Goal: Information Seeking & Learning: Learn about a topic

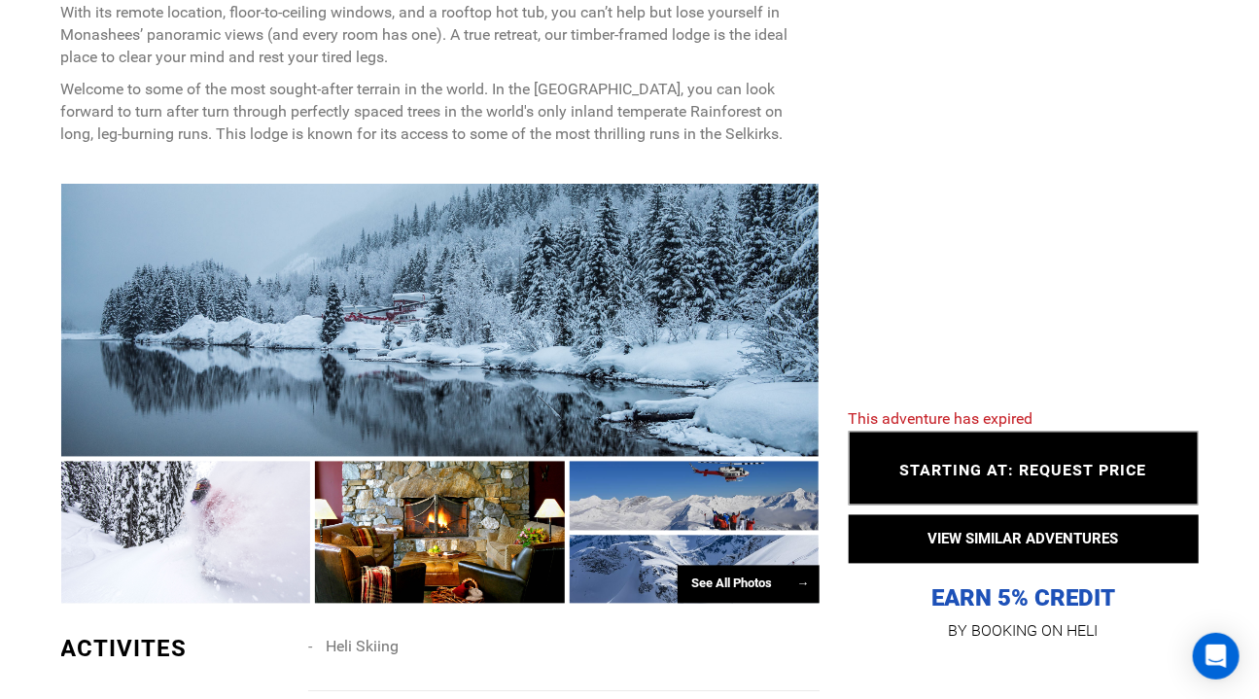
scroll to position [1138, 0]
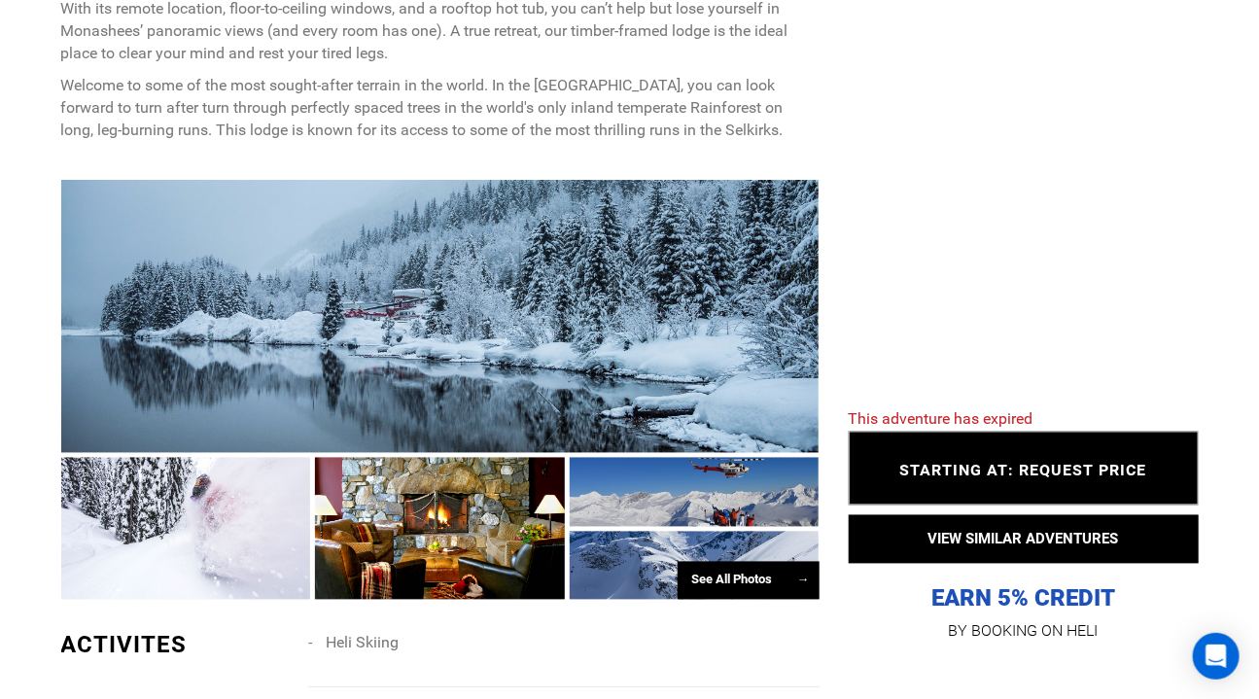
click at [744, 600] on div "See All Photos →" at bounding box center [749, 581] width 142 height 38
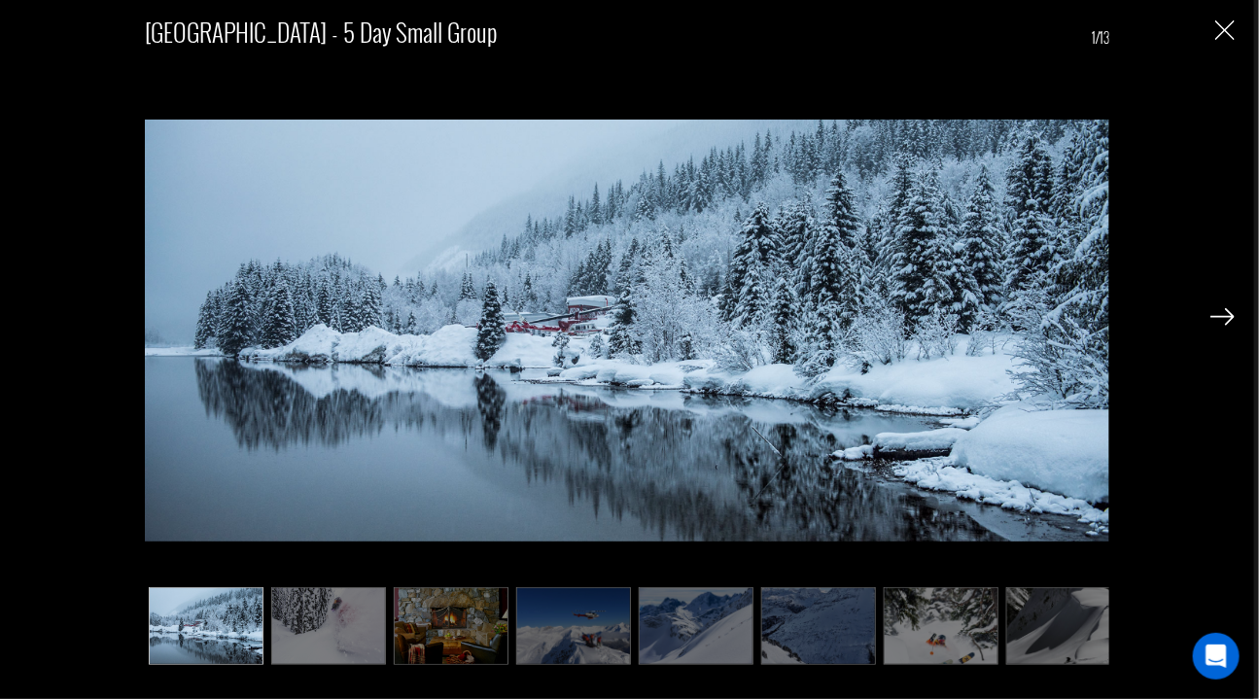
click at [1220, 318] on img at bounding box center [1223, 317] width 24 height 18
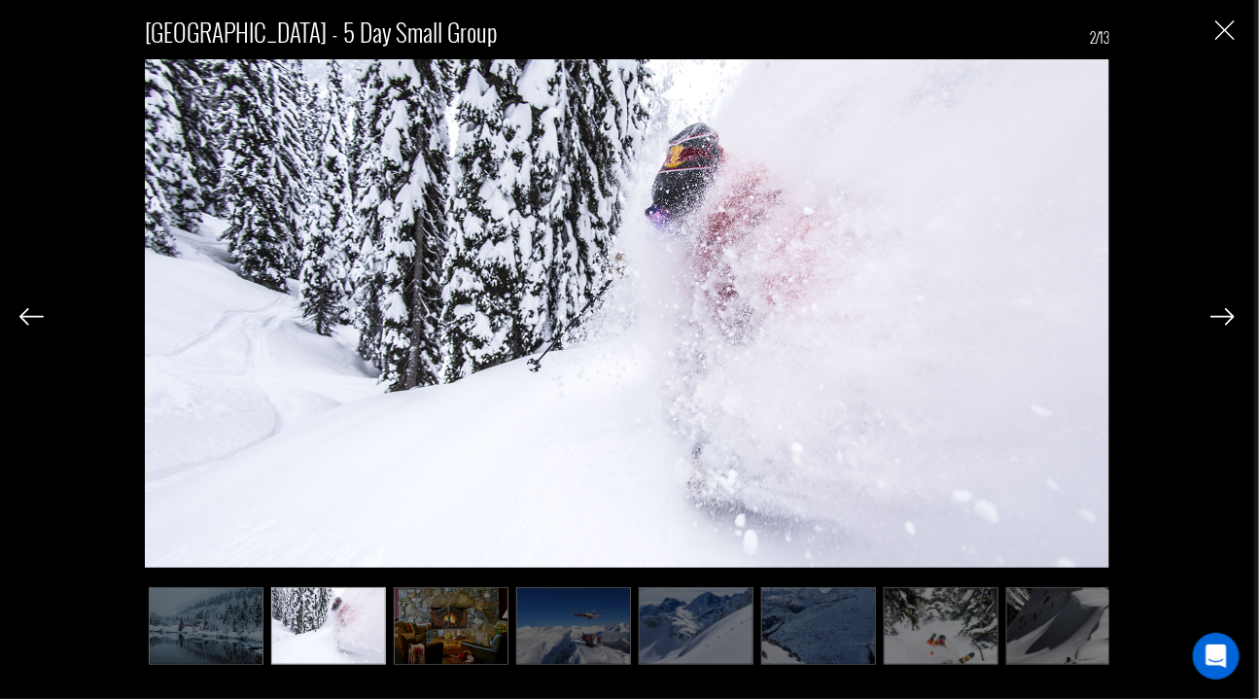
click at [1220, 318] on img at bounding box center [1223, 317] width 24 height 18
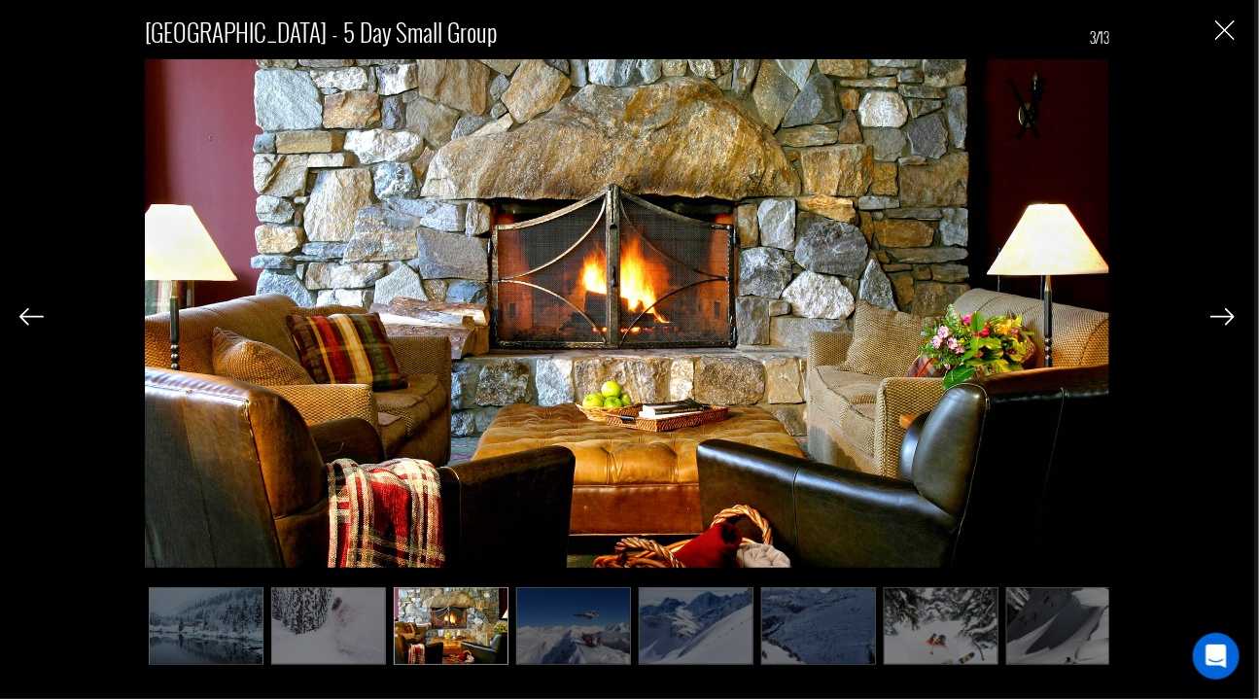
click at [1220, 318] on img at bounding box center [1223, 317] width 24 height 18
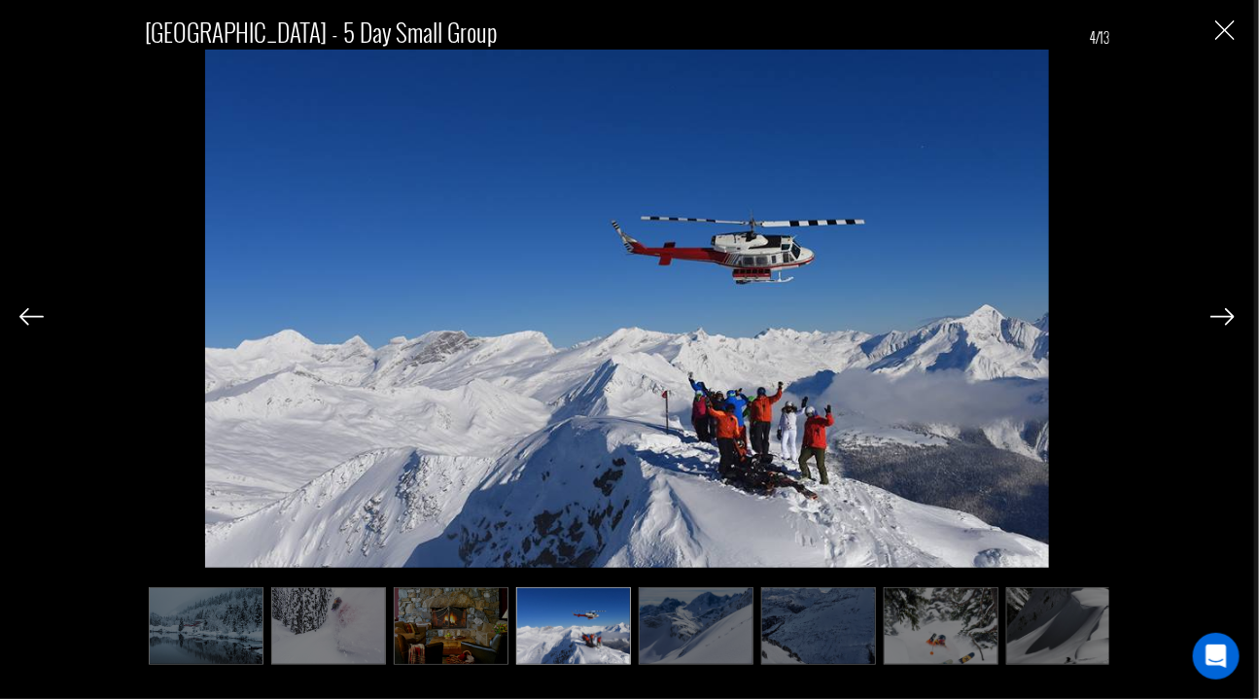
click at [1220, 318] on img at bounding box center [1223, 317] width 24 height 18
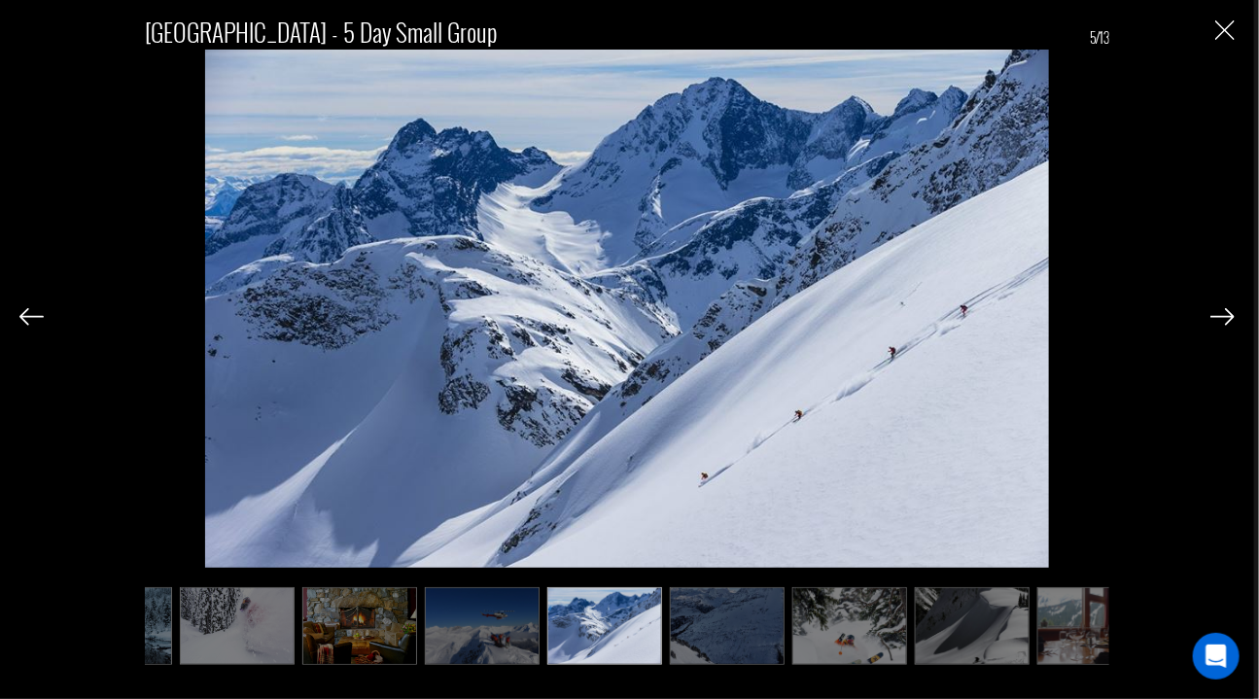
scroll to position [0, 97]
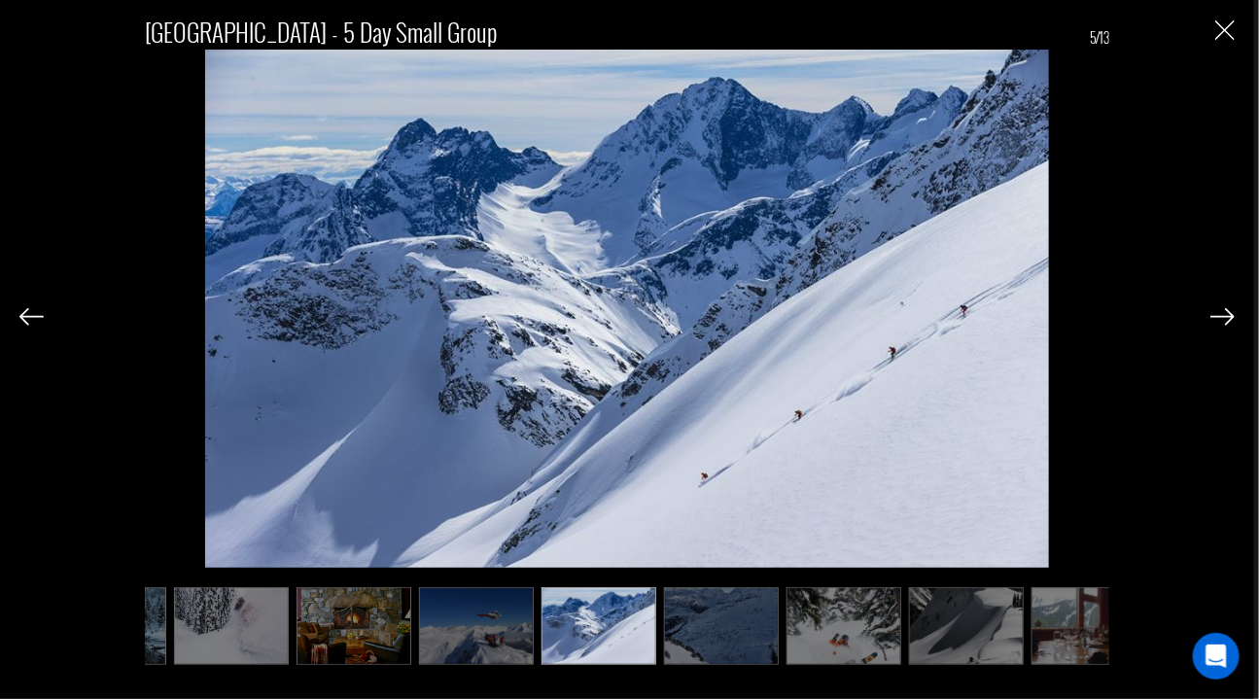
click at [1220, 318] on img at bounding box center [1223, 317] width 24 height 18
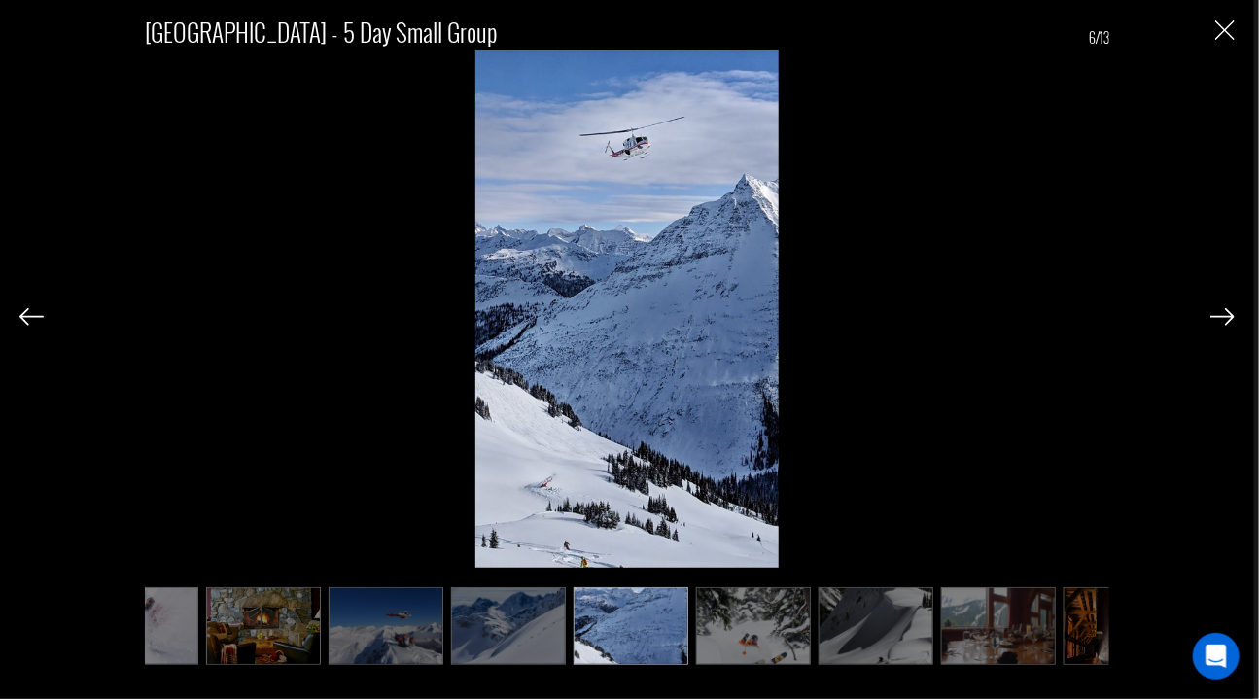
scroll to position [0, 194]
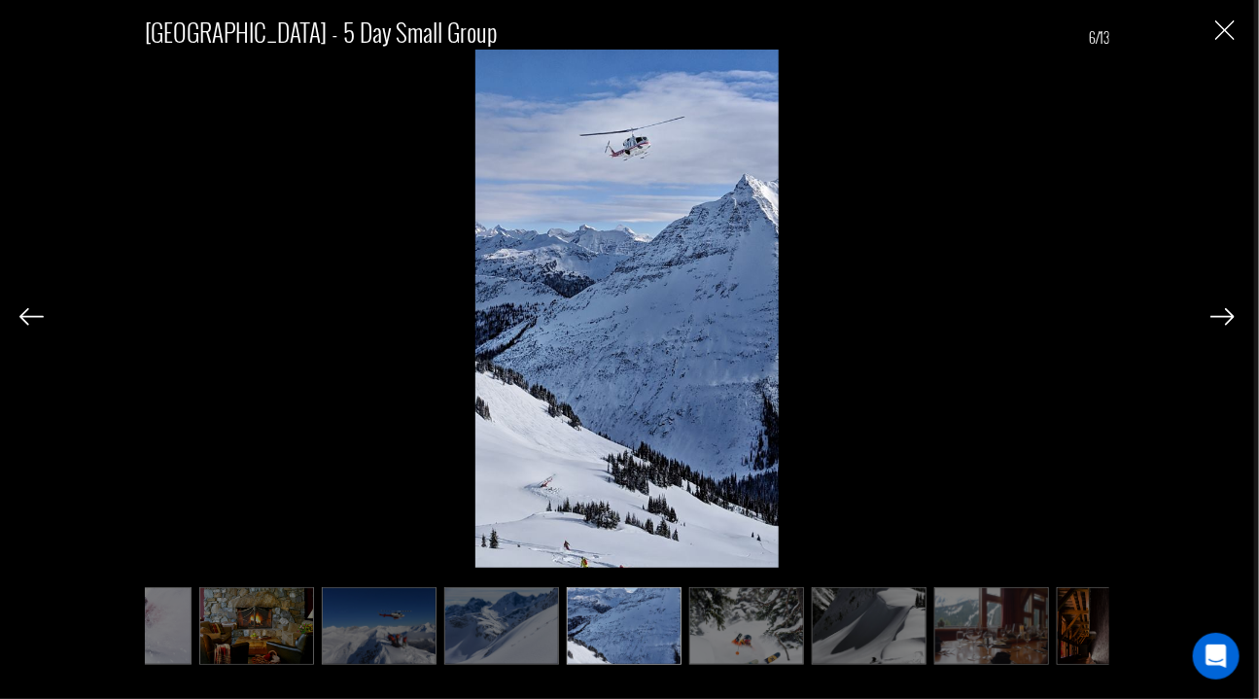
click at [1220, 318] on img at bounding box center [1223, 317] width 24 height 18
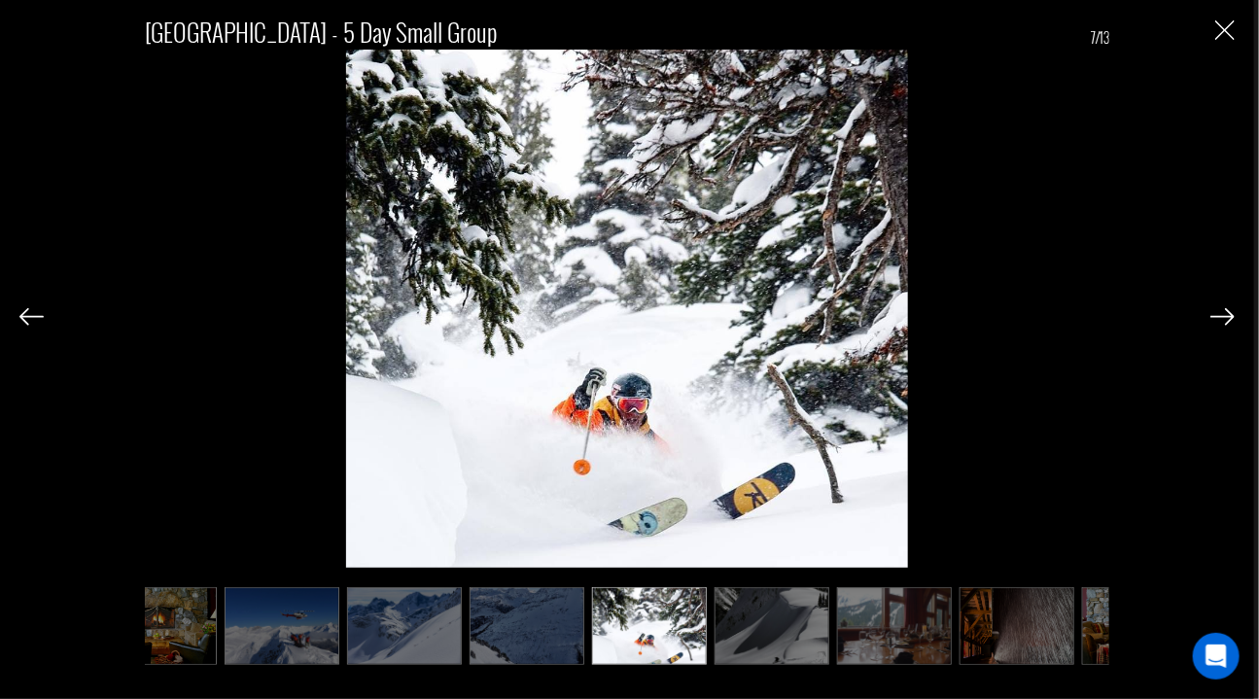
click at [1220, 318] on img at bounding box center [1223, 317] width 24 height 18
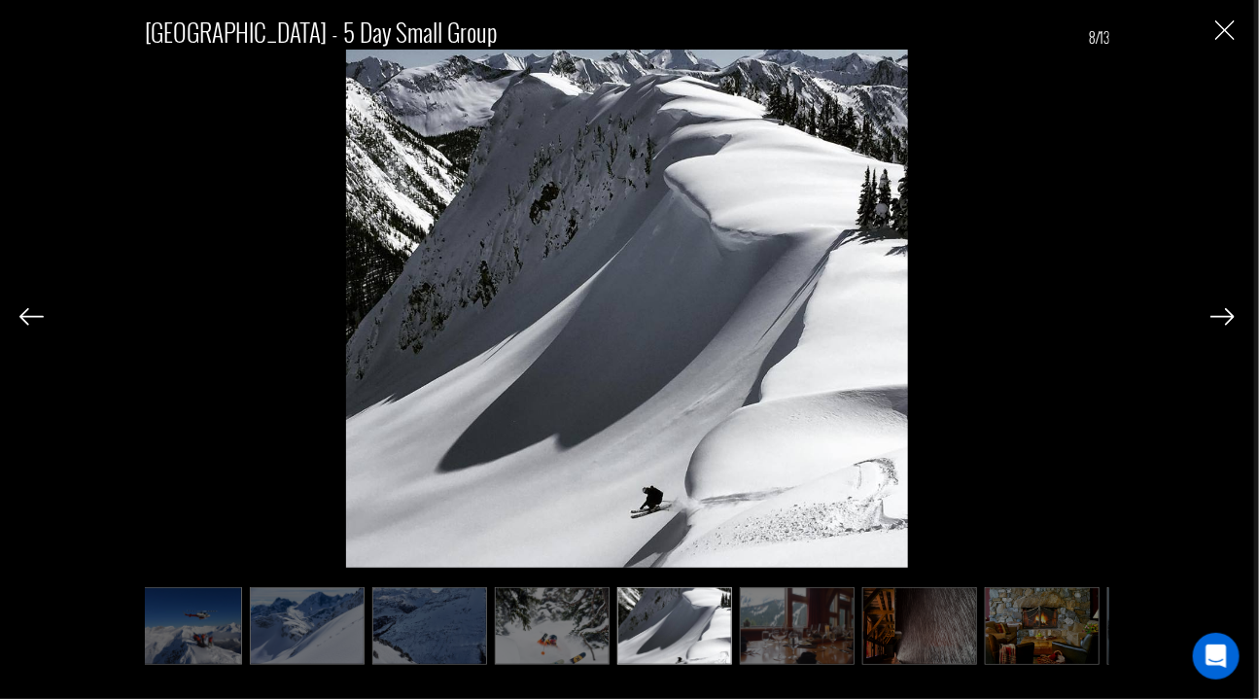
click at [1220, 318] on img at bounding box center [1223, 317] width 24 height 18
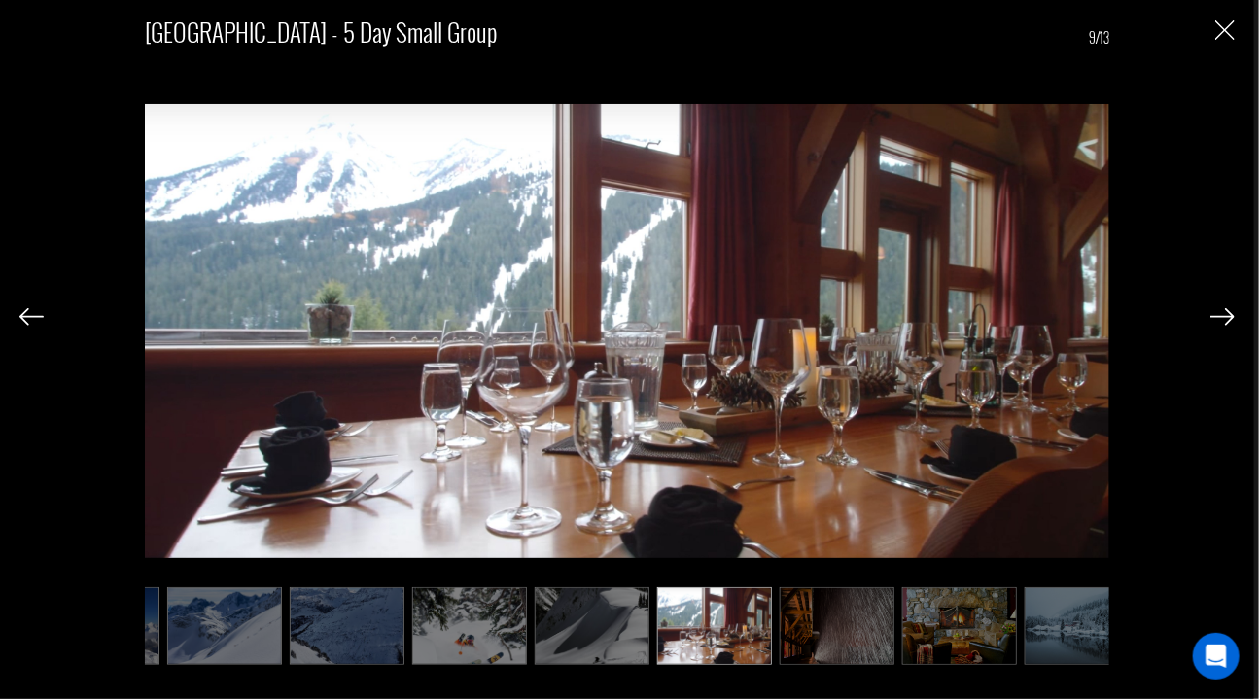
scroll to position [0, 486]
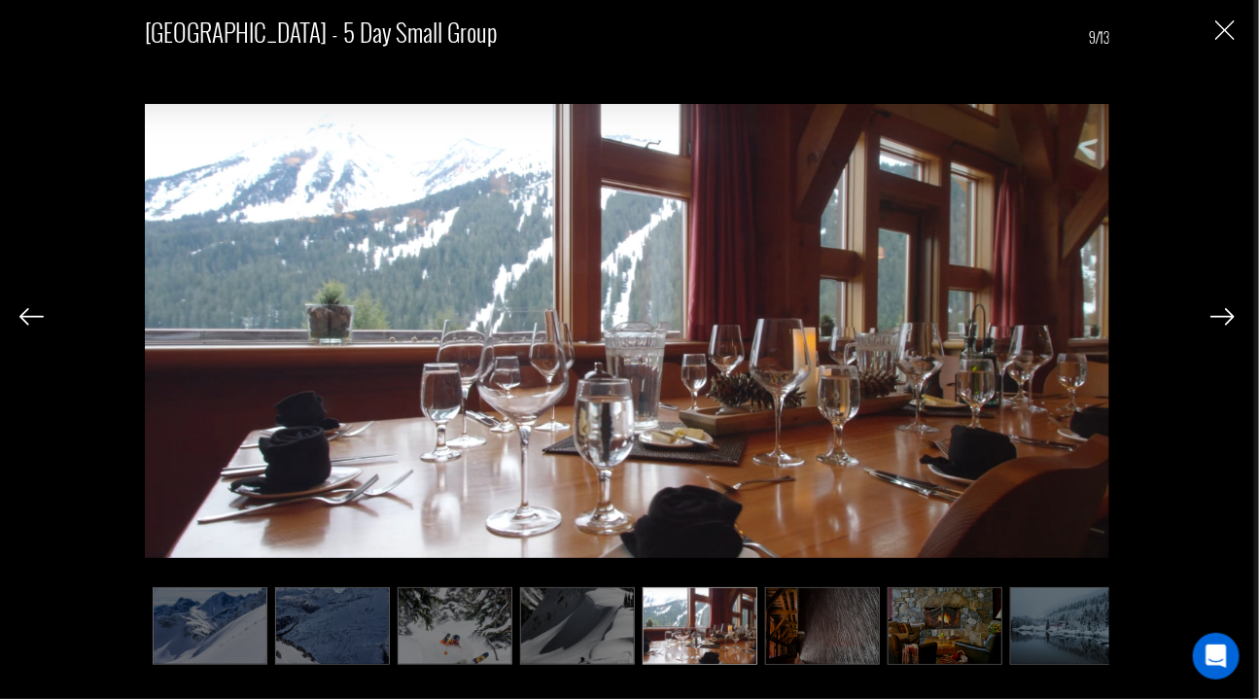
click at [1220, 318] on img at bounding box center [1223, 317] width 24 height 18
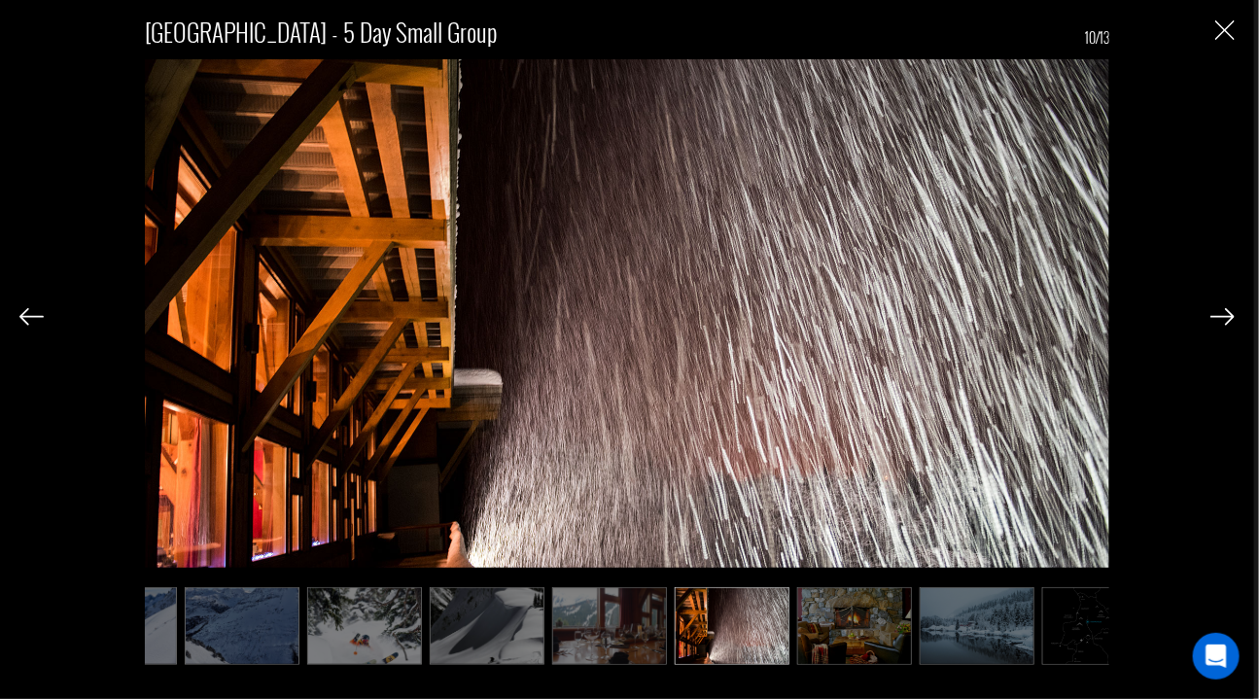
scroll to position [0, 583]
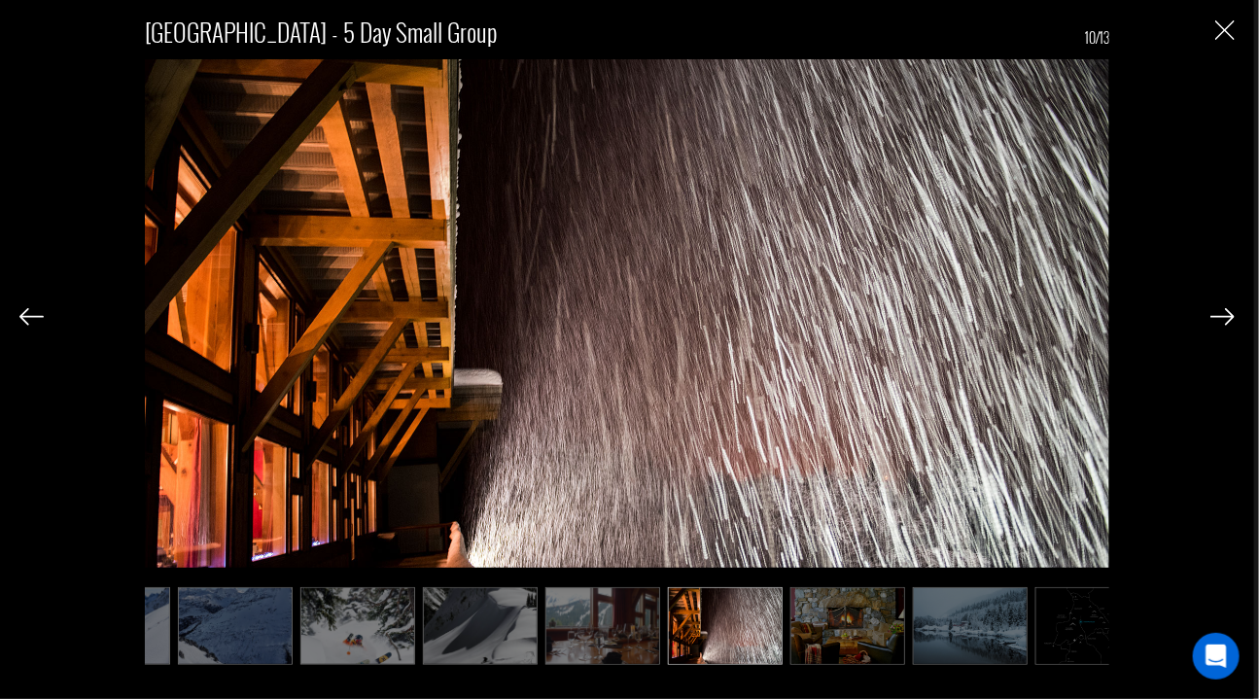
click at [1220, 318] on img at bounding box center [1223, 317] width 24 height 18
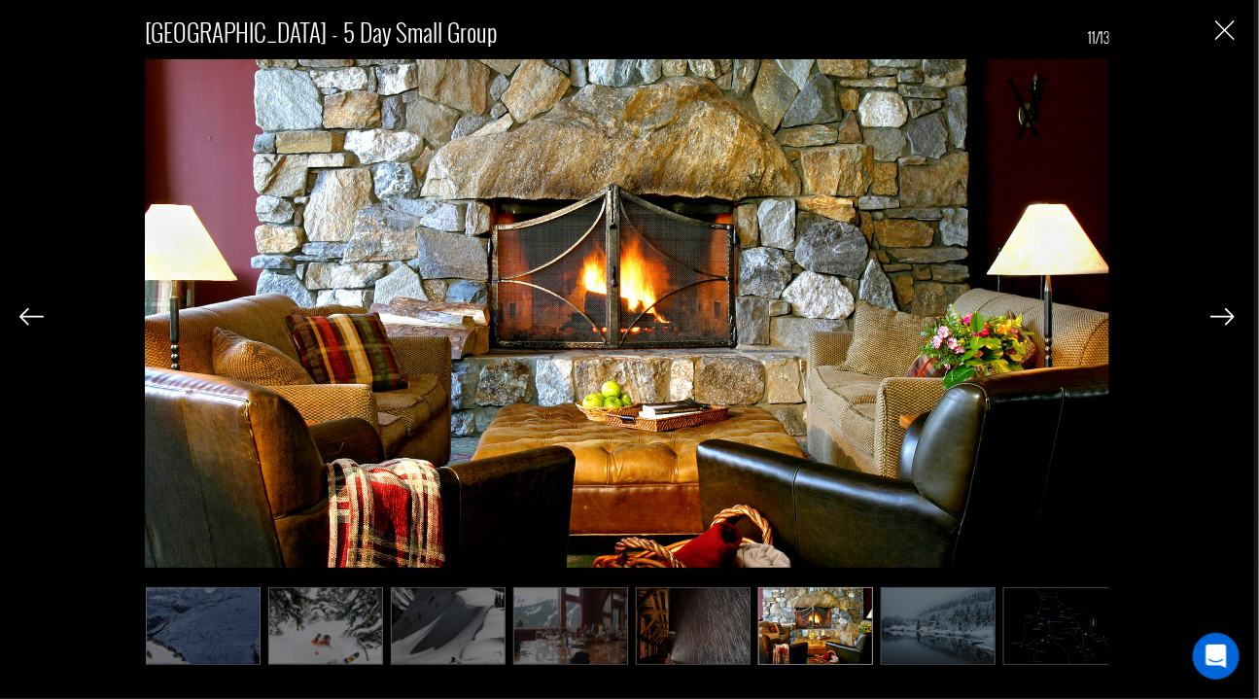
scroll to position [0, 627]
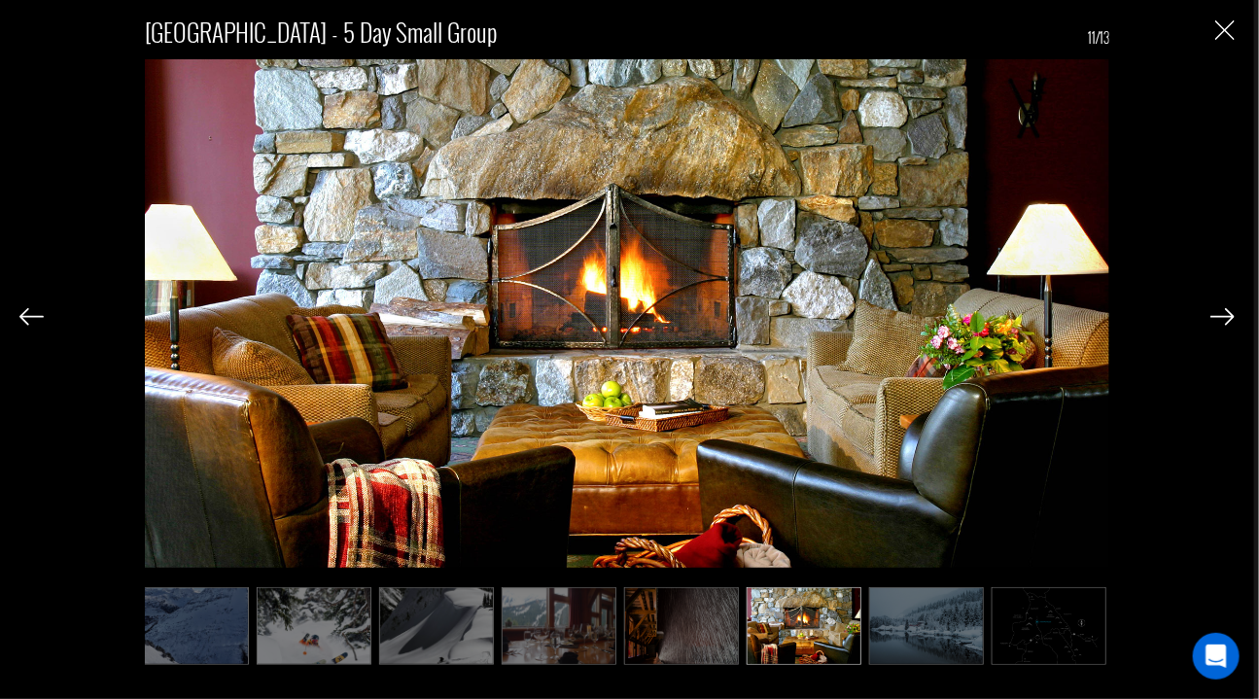
click at [1220, 318] on img at bounding box center [1223, 317] width 24 height 18
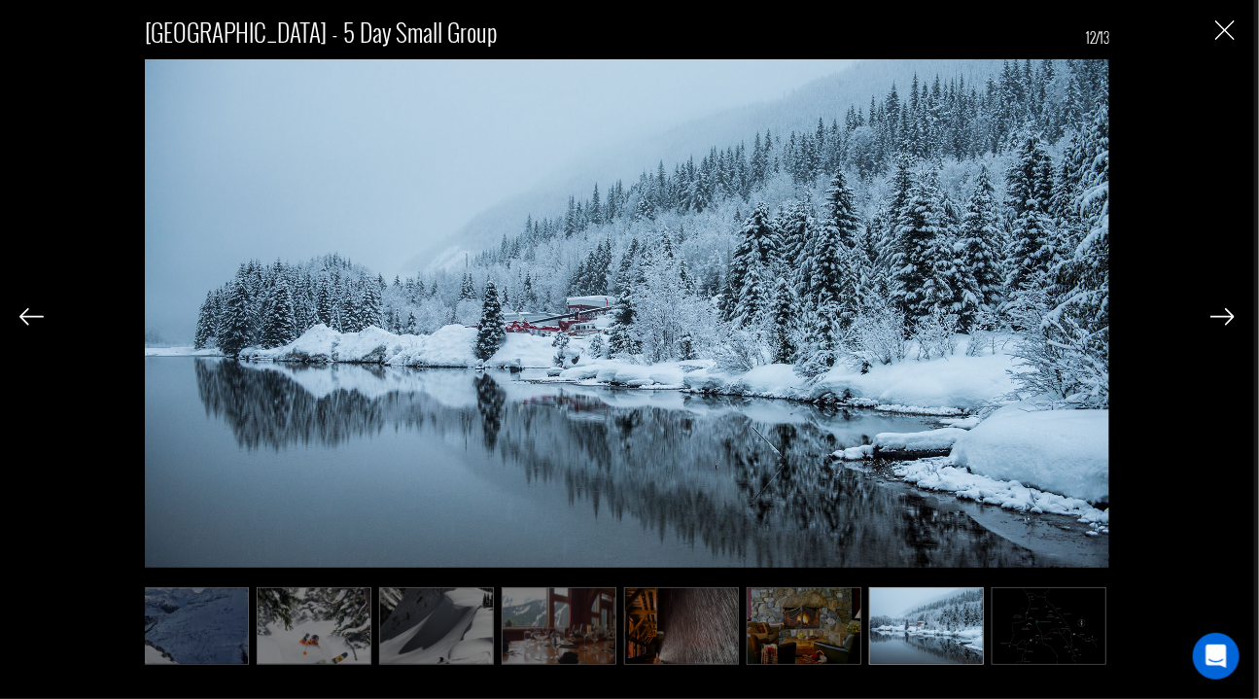
click at [1230, 36] on img "Close" at bounding box center [1224, 29] width 19 height 19
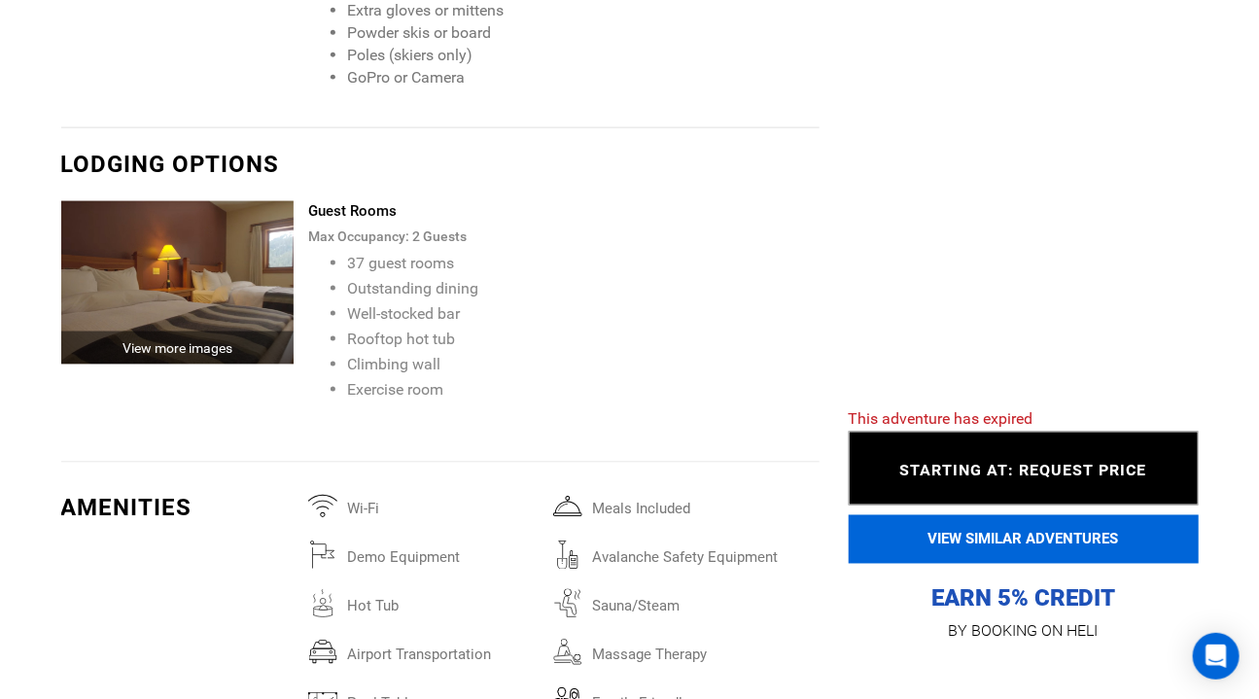
scroll to position [3734, 0]
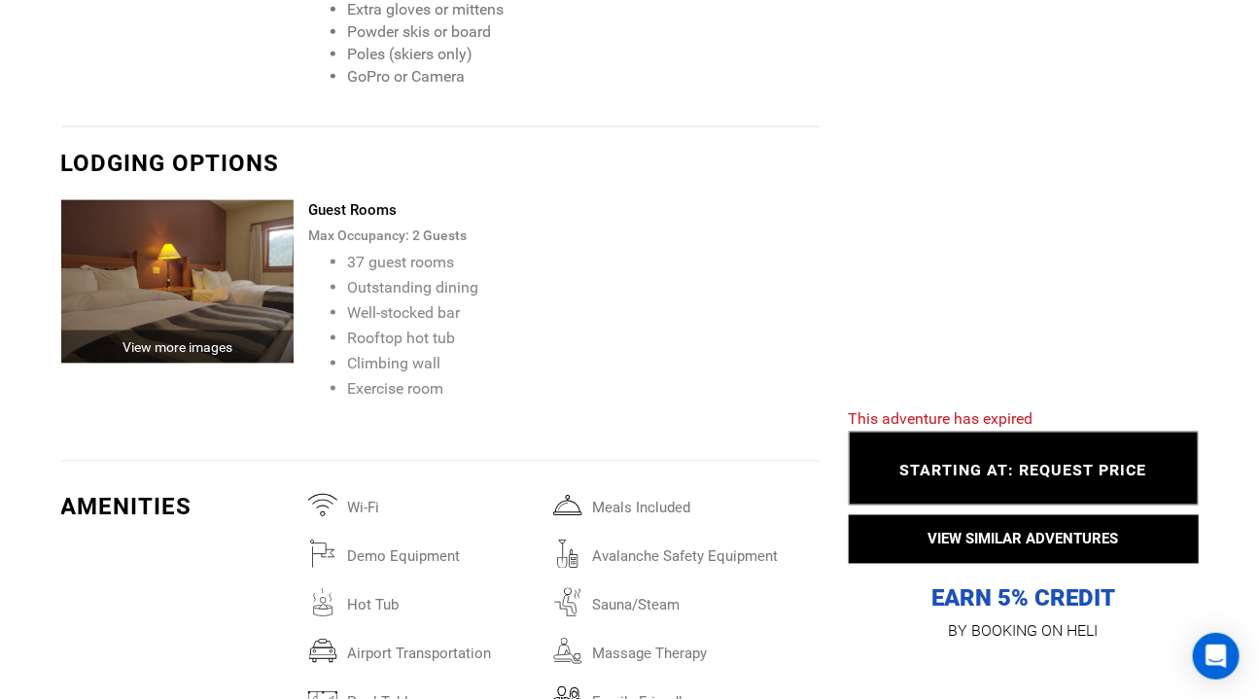
click at [162, 364] on div "View more images" at bounding box center [177, 347] width 233 height 33
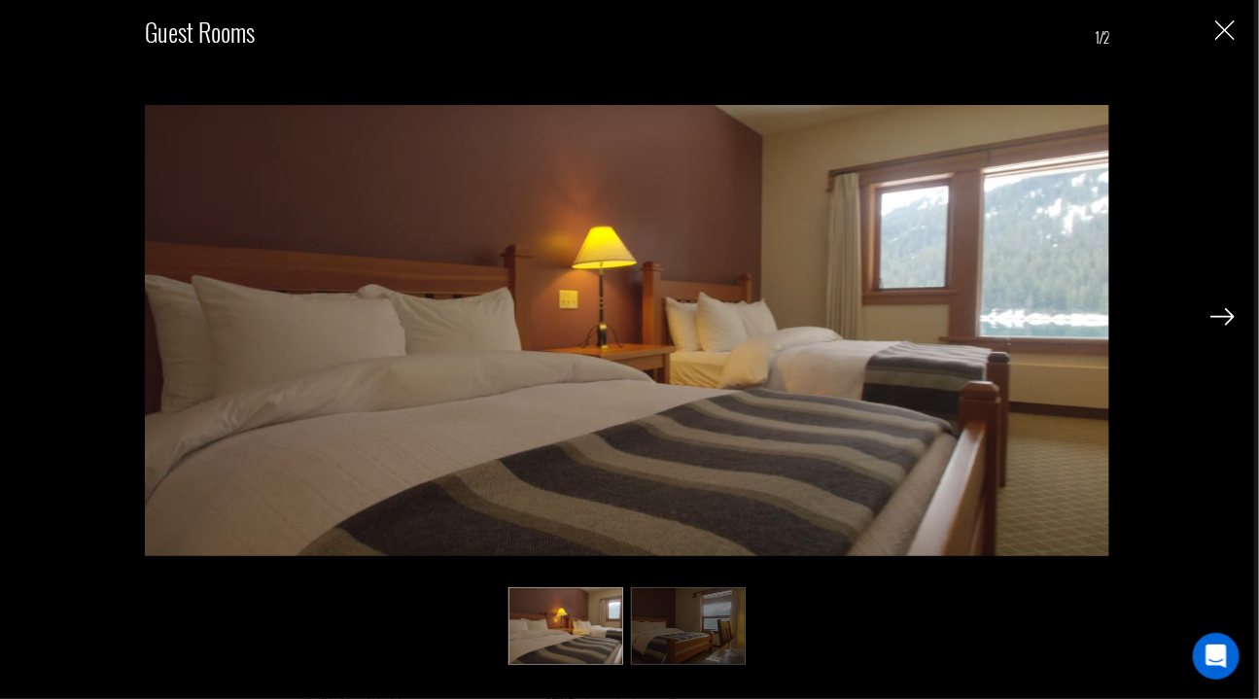
scroll to position [0, 0]
click at [1226, 311] on img at bounding box center [1223, 317] width 24 height 18
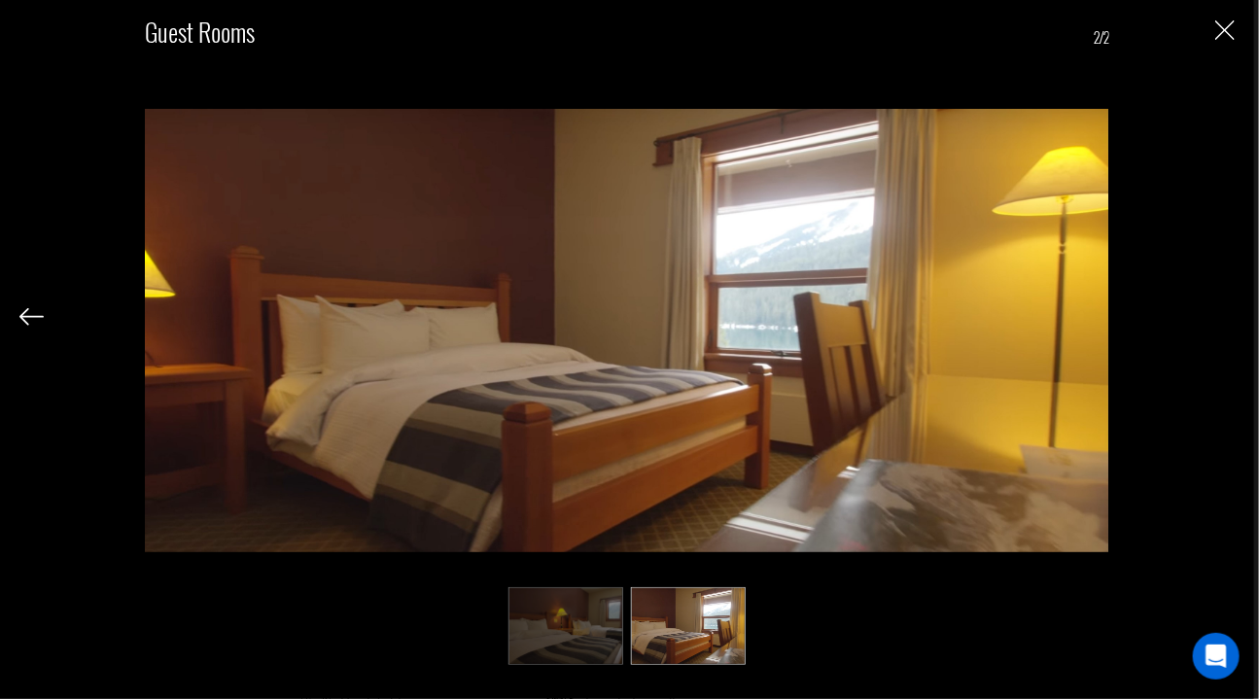
click at [1225, 29] on img "Close" at bounding box center [1224, 29] width 19 height 19
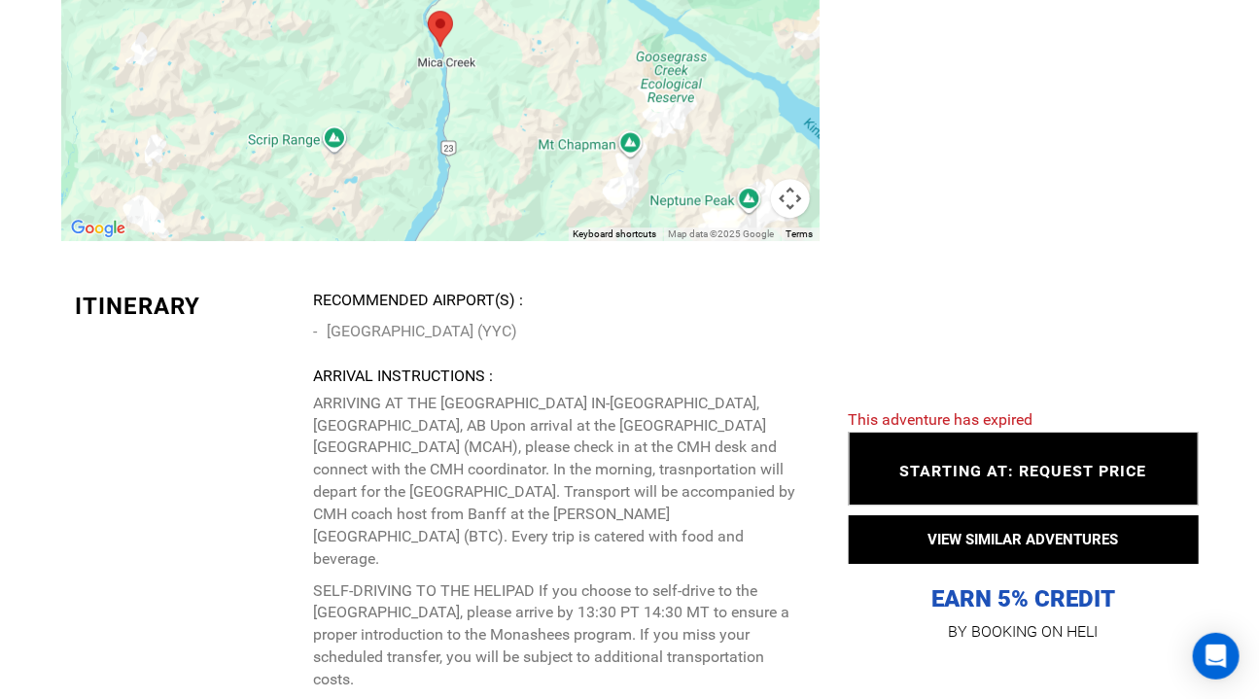
scroll to position [4935, 0]
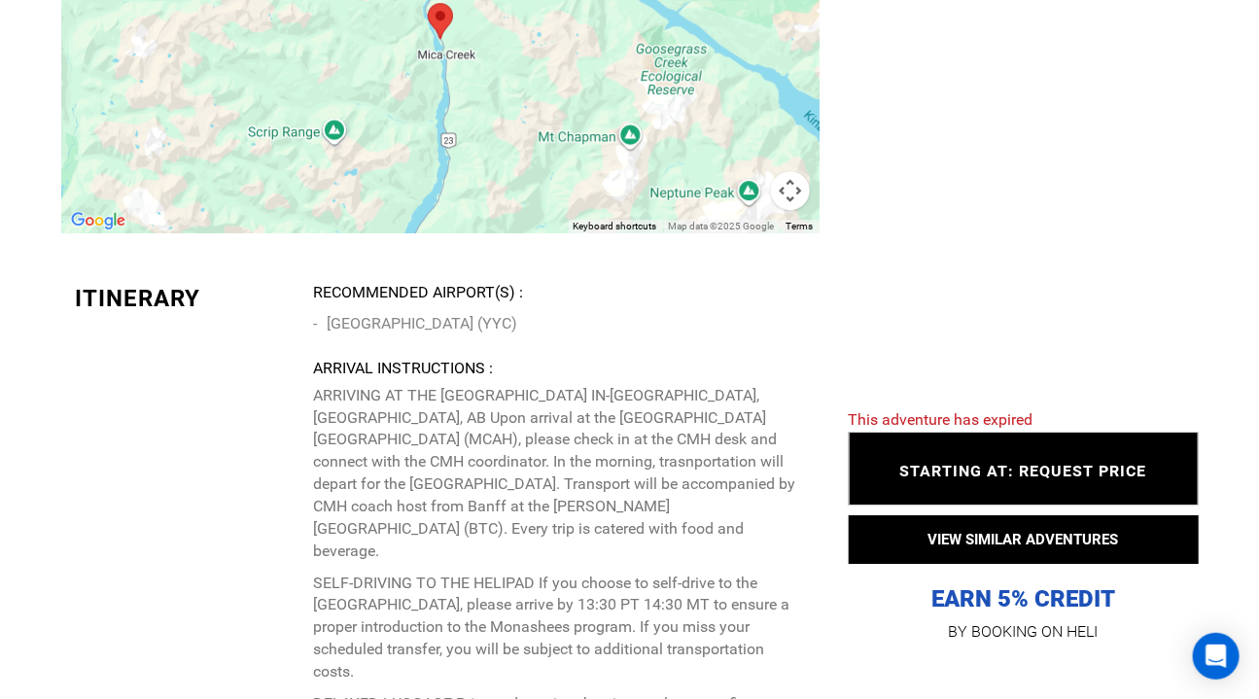
click at [482, 527] on p "ARRIVING AT THE [GEOGRAPHIC_DATA] IN-[GEOGRAPHIC_DATA], [GEOGRAPHIC_DATA], AB U…" at bounding box center [558, 474] width 491 height 178
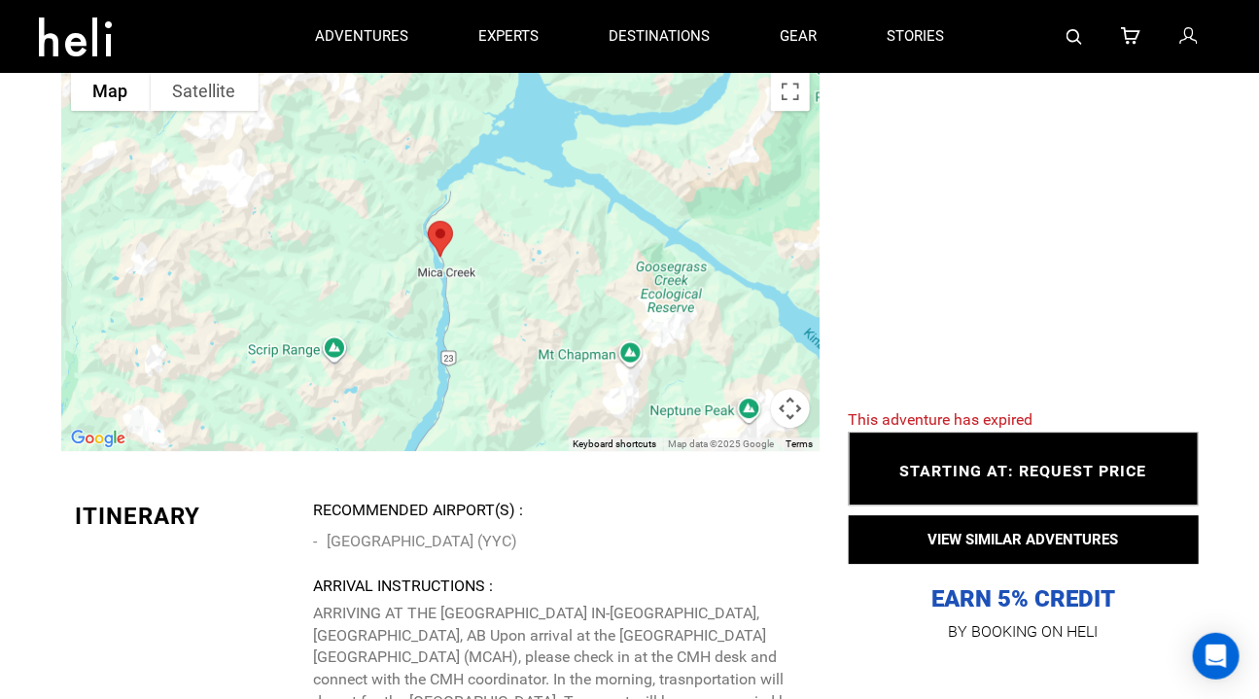
scroll to position [4711, 0]
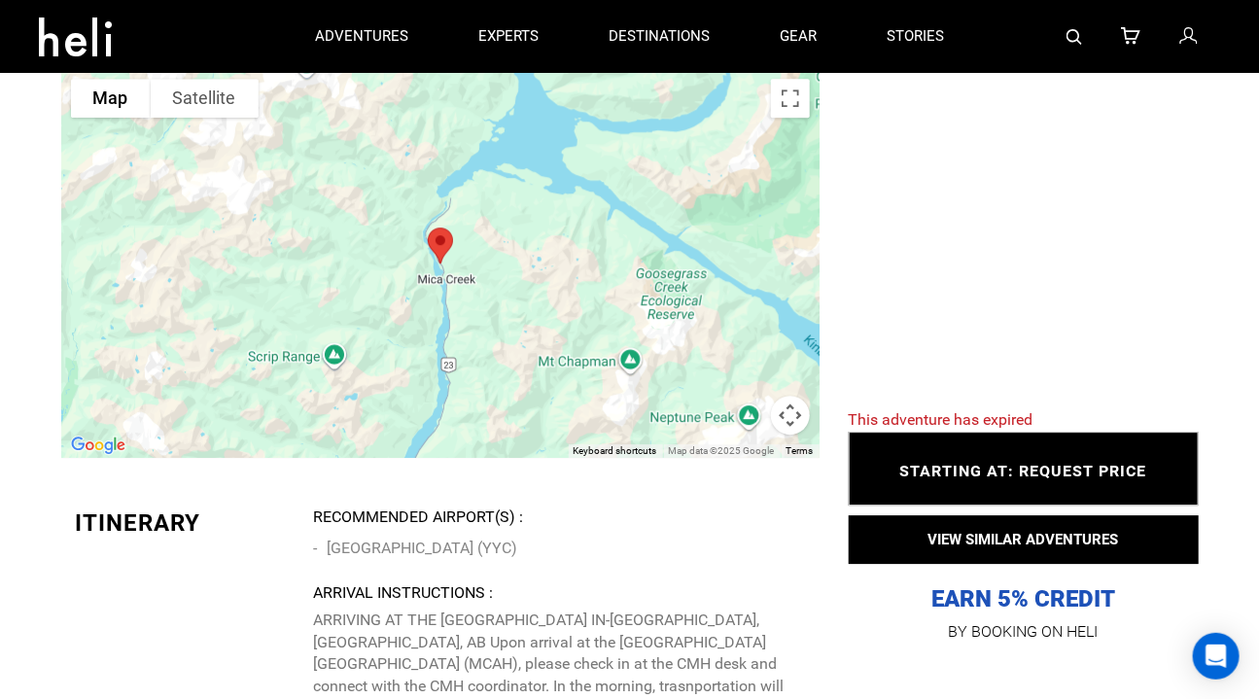
click at [708, 273] on div at bounding box center [440, 263] width 758 height 389
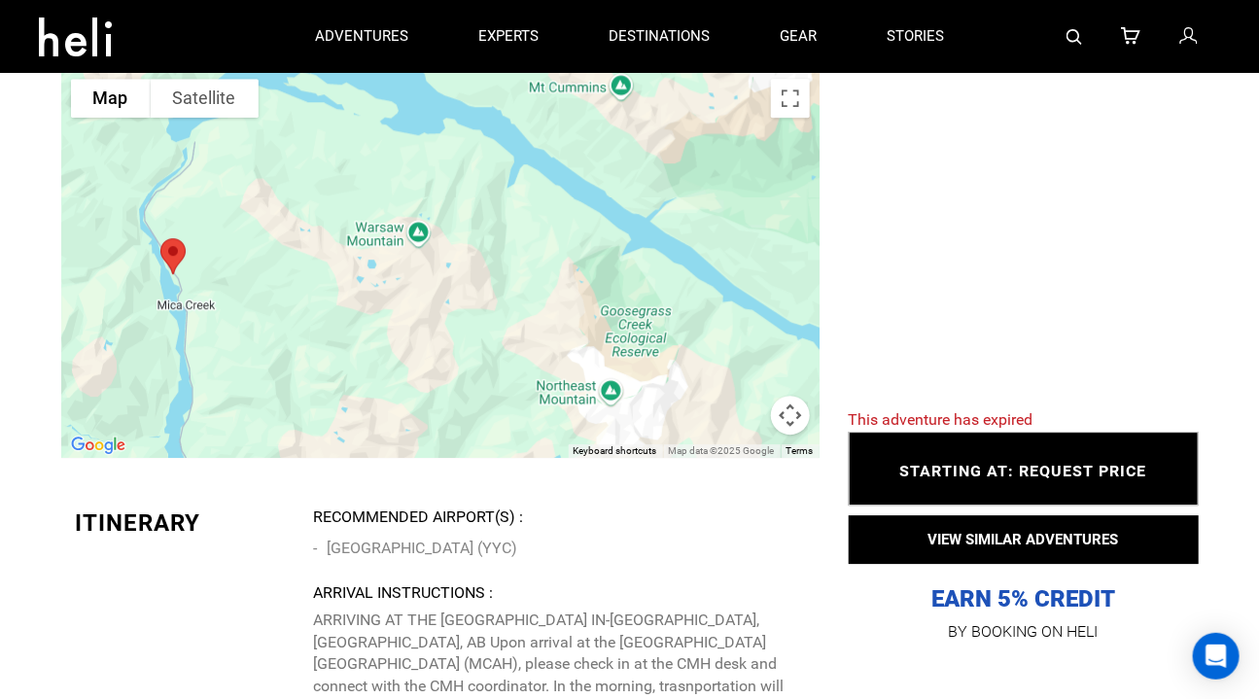
click at [788, 435] on button "Map camera controls" at bounding box center [790, 415] width 39 height 39
click at [789, 114] on button "Toggle fullscreen view" at bounding box center [790, 98] width 39 height 39
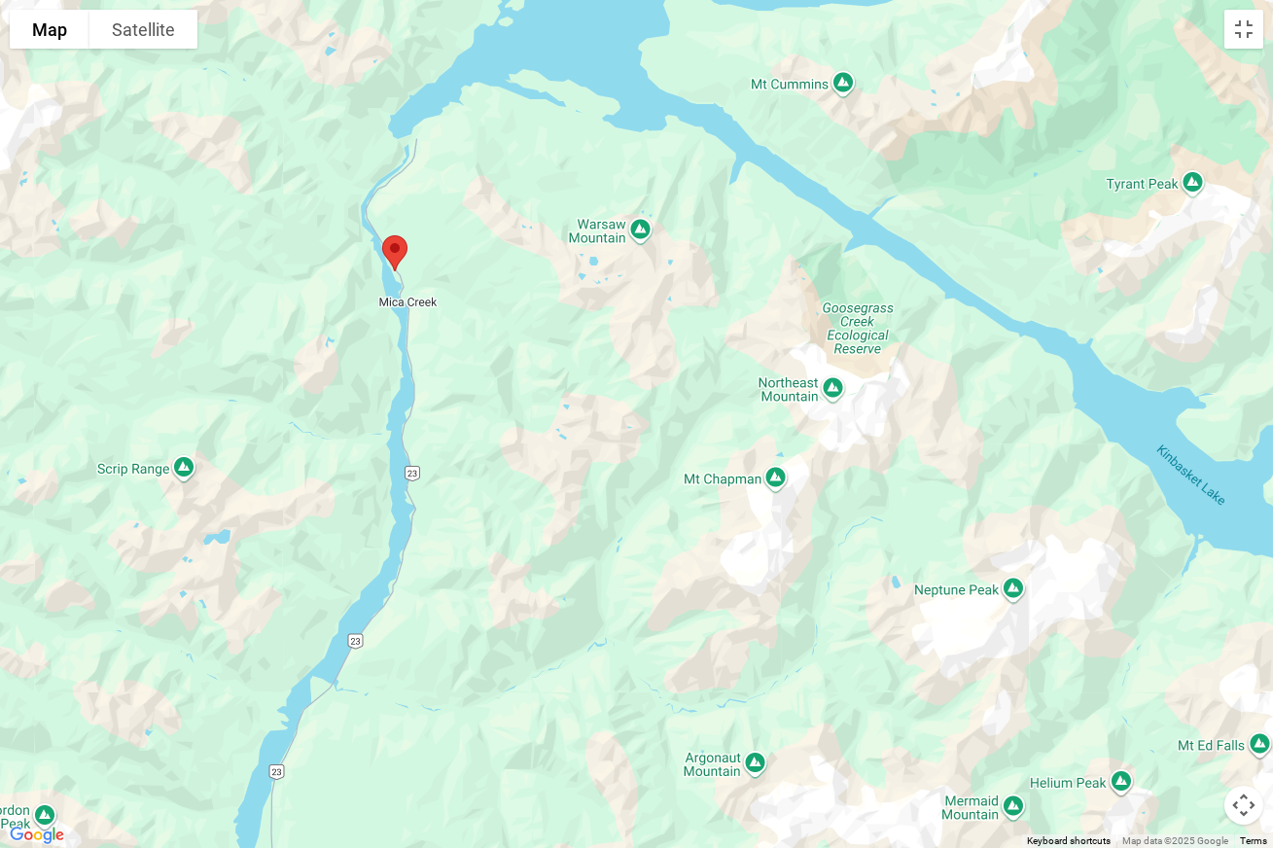
drag, startPoint x: 524, startPoint y: 744, endPoint x: 557, endPoint y: 524, distance: 222.2
click at [557, 524] on div at bounding box center [636, 424] width 1273 height 848
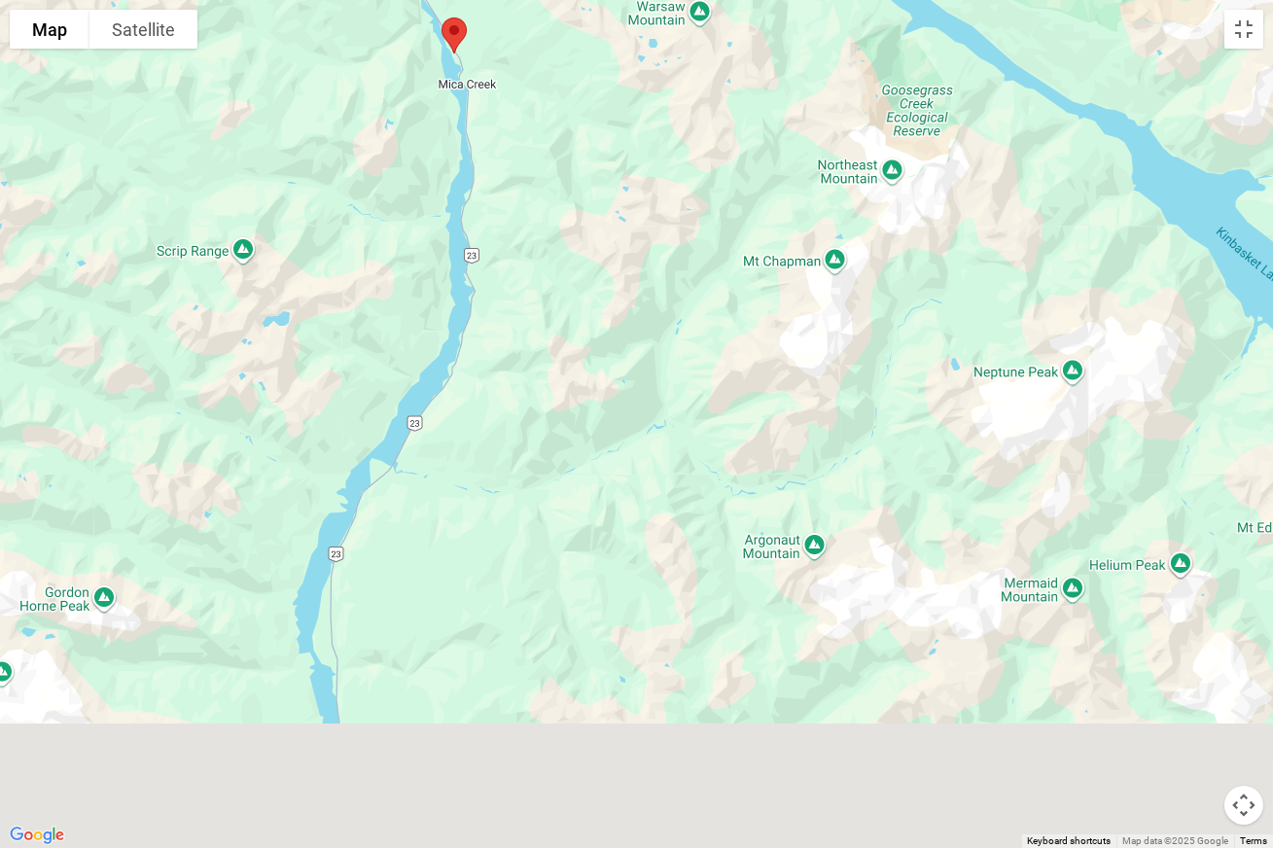
drag, startPoint x: 432, startPoint y: 780, endPoint x: 509, endPoint y: 535, distance: 256.8
click at [509, 535] on div at bounding box center [636, 424] width 1273 height 848
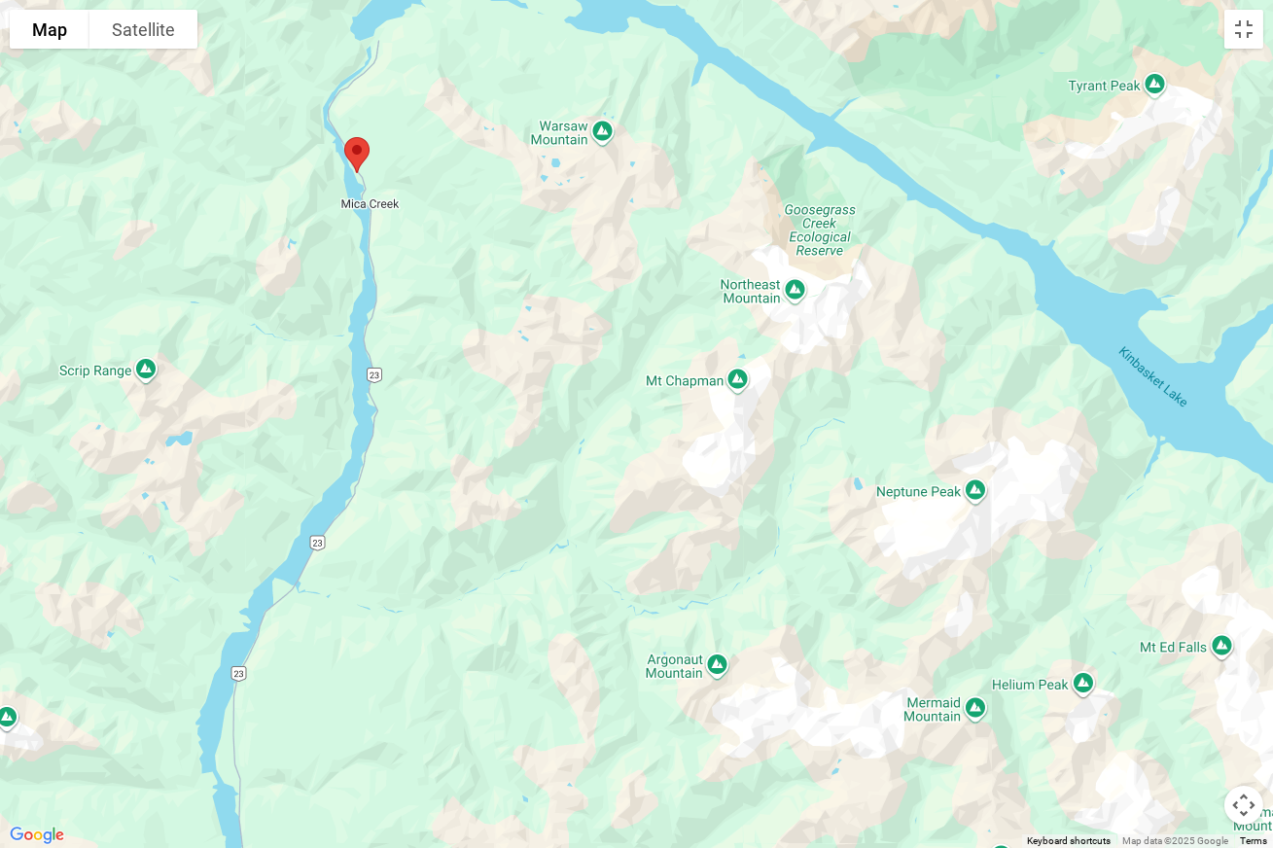
drag, startPoint x: 583, startPoint y: 318, endPoint x: 439, endPoint y: 628, distance: 341.9
click at [439, 628] on div at bounding box center [636, 424] width 1273 height 848
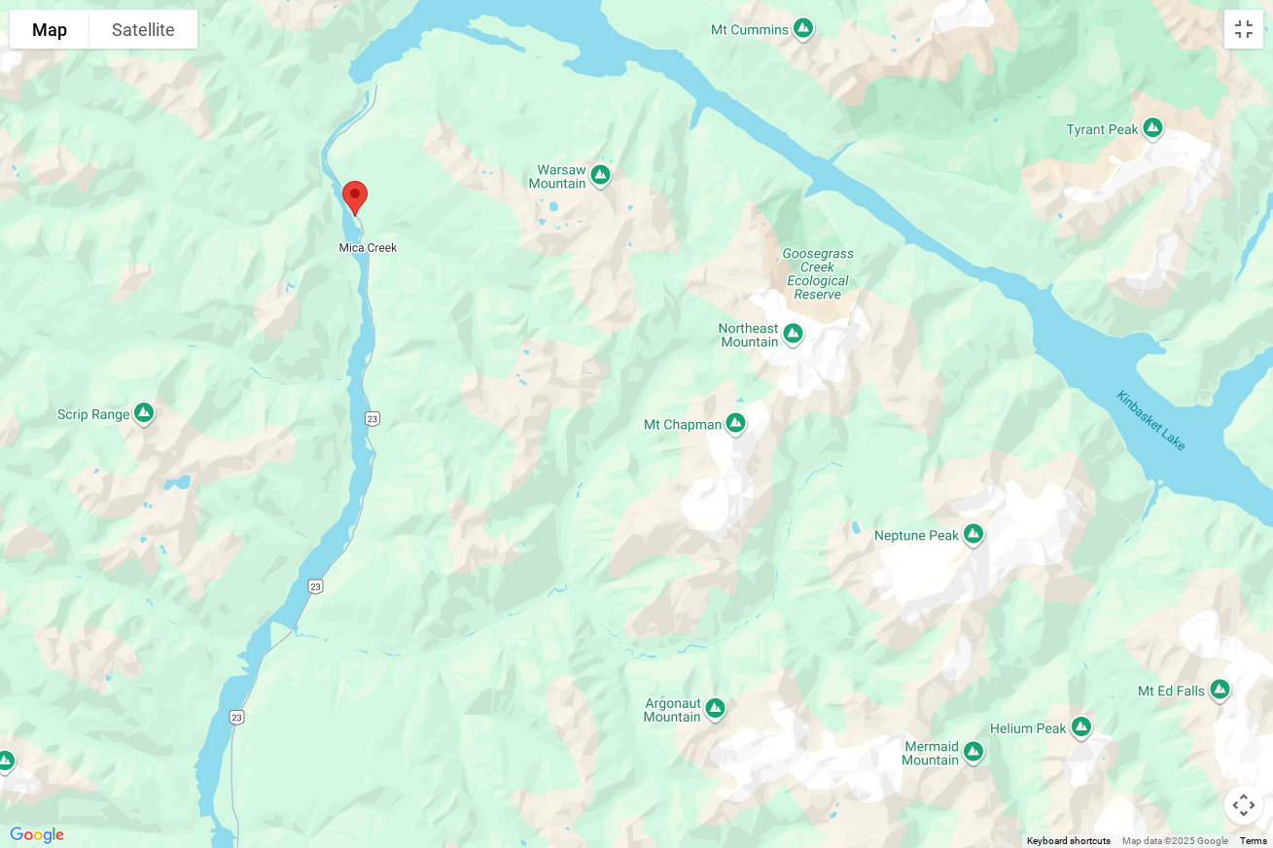
click at [661, 630] on div at bounding box center [636, 424] width 1273 height 848
click at [1249, 25] on button "Toggle fullscreen view" at bounding box center [1243, 29] width 39 height 39
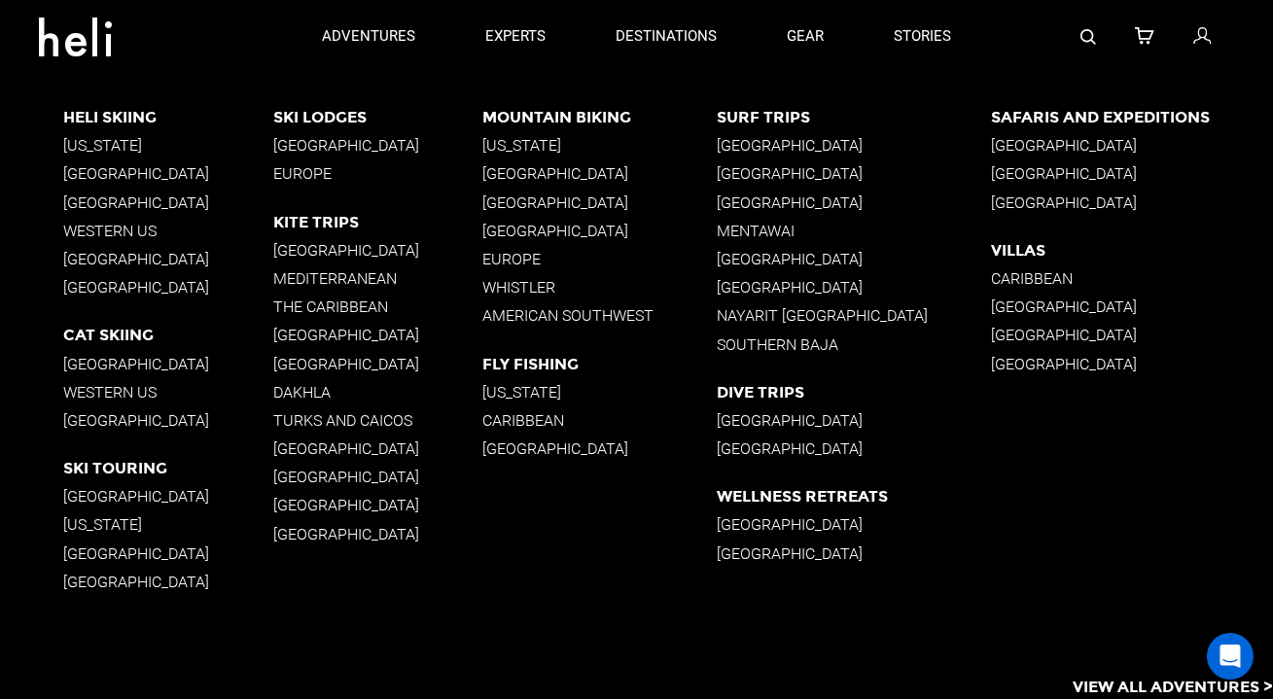
click at [358, 144] on p "[GEOGRAPHIC_DATA]" at bounding box center [377, 145] width 209 height 18
